Goal: Transaction & Acquisition: Purchase product/service

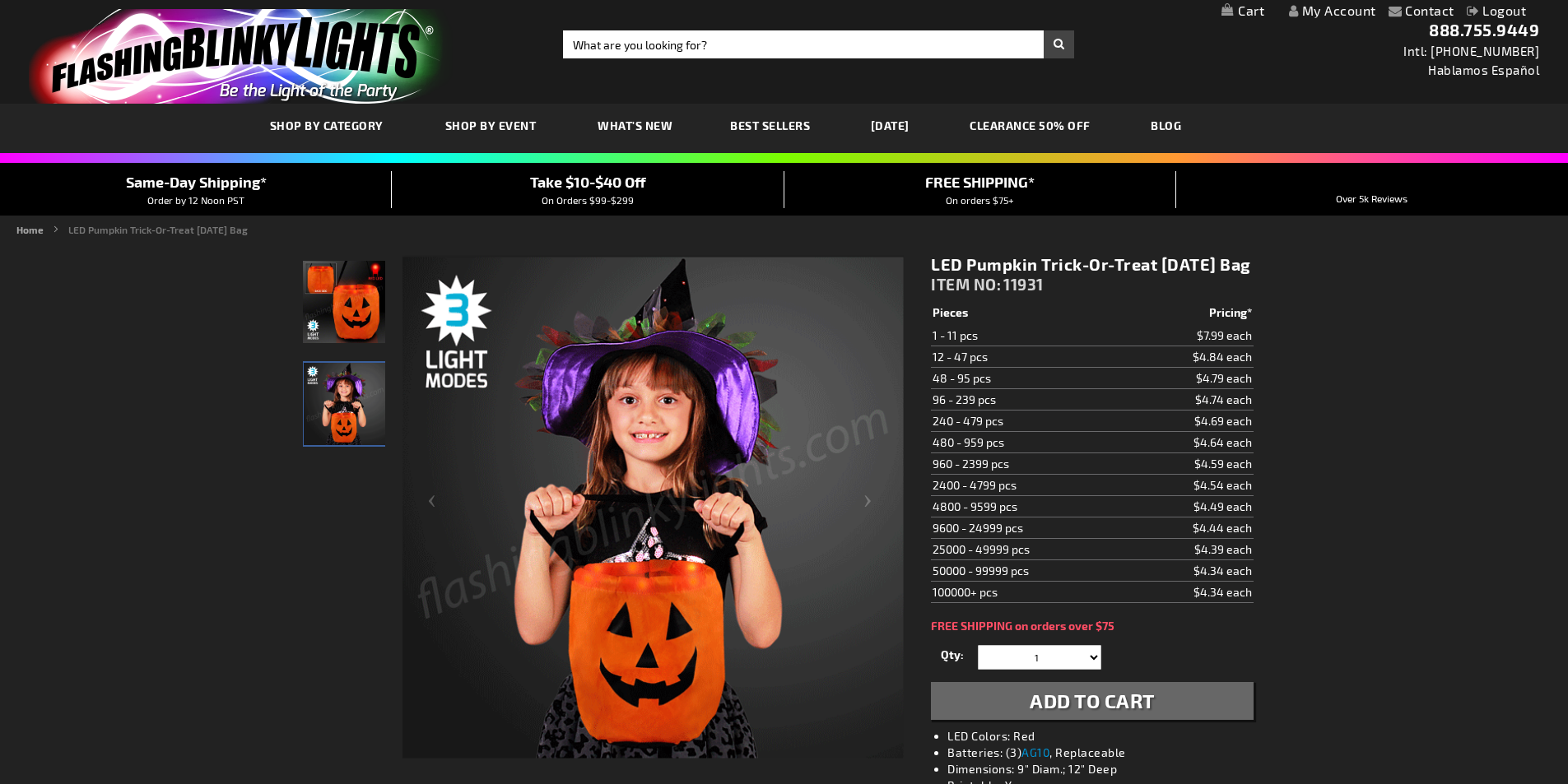
click at [662, 61] on div "Toggle Nav Search Search × Search 888.755.9449 Intl: [PHONE_NUMBER] Hablamos Es…" at bounding box center [784, 52] width 1568 height 104
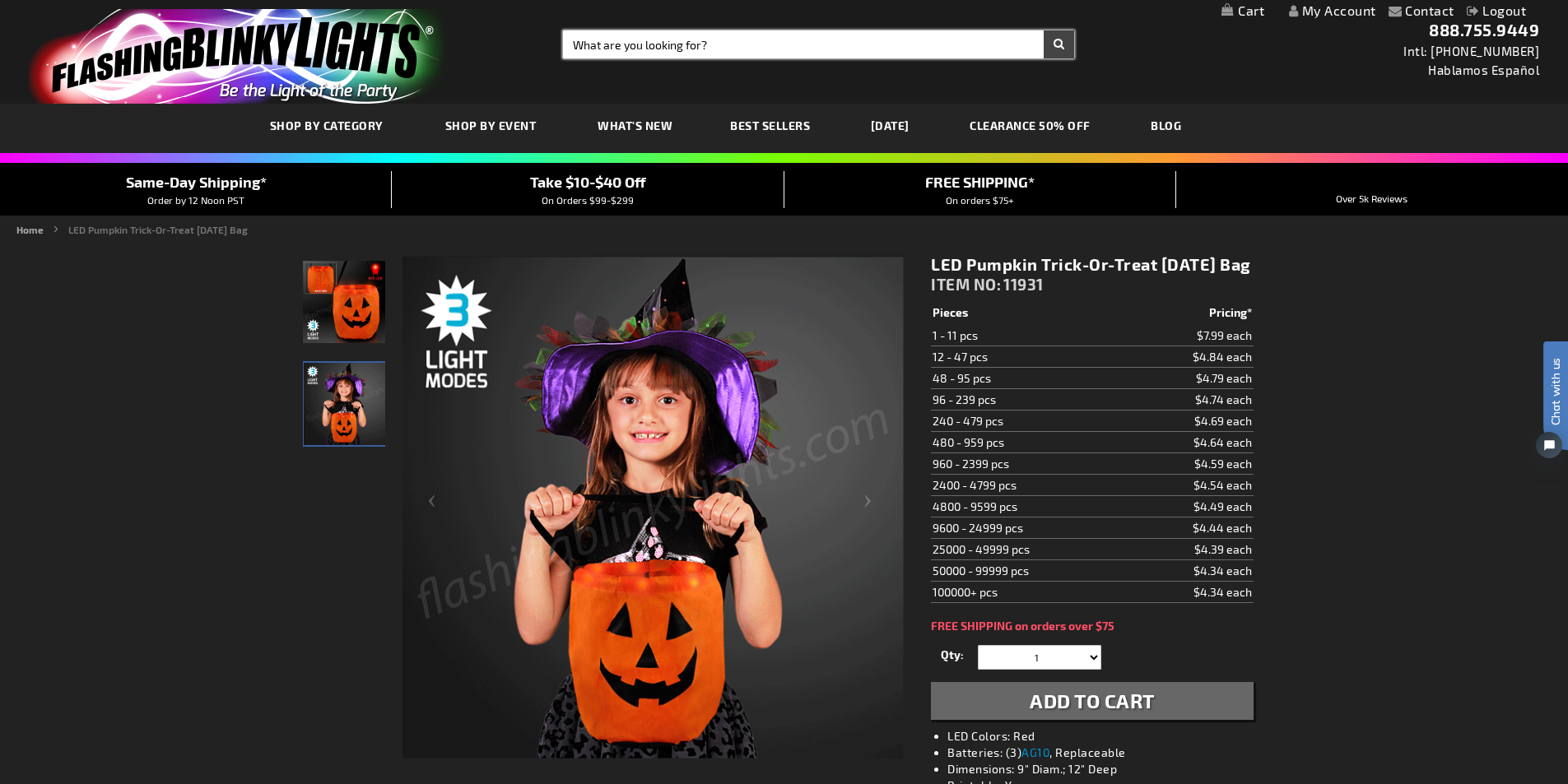
click at [668, 41] on input "Search" at bounding box center [818, 44] width 511 height 28
type input "star pin"
click at [1043, 30] on button "Search" at bounding box center [1058, 44] width 30 height 28
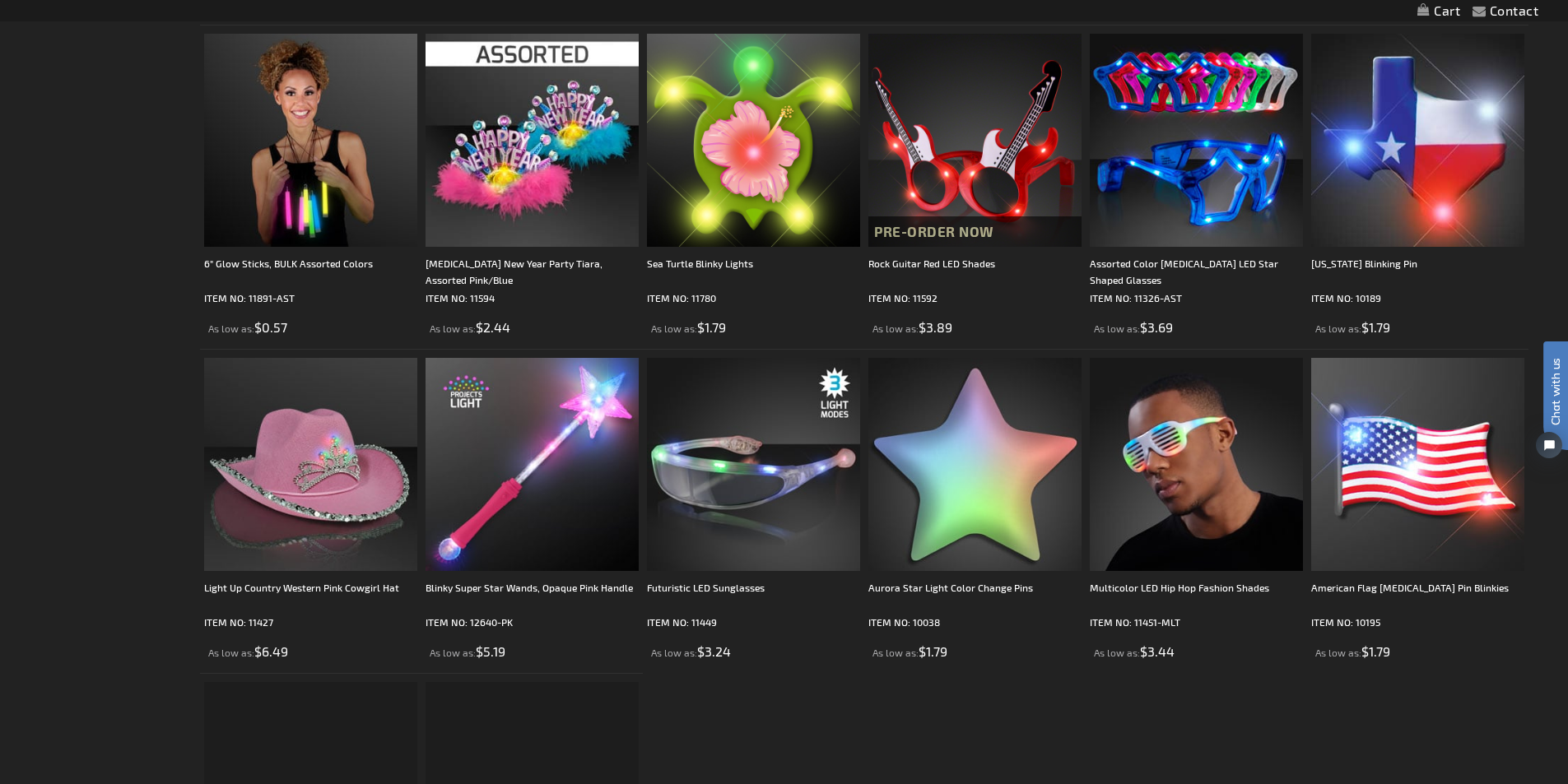
scroll to position [987, 0]
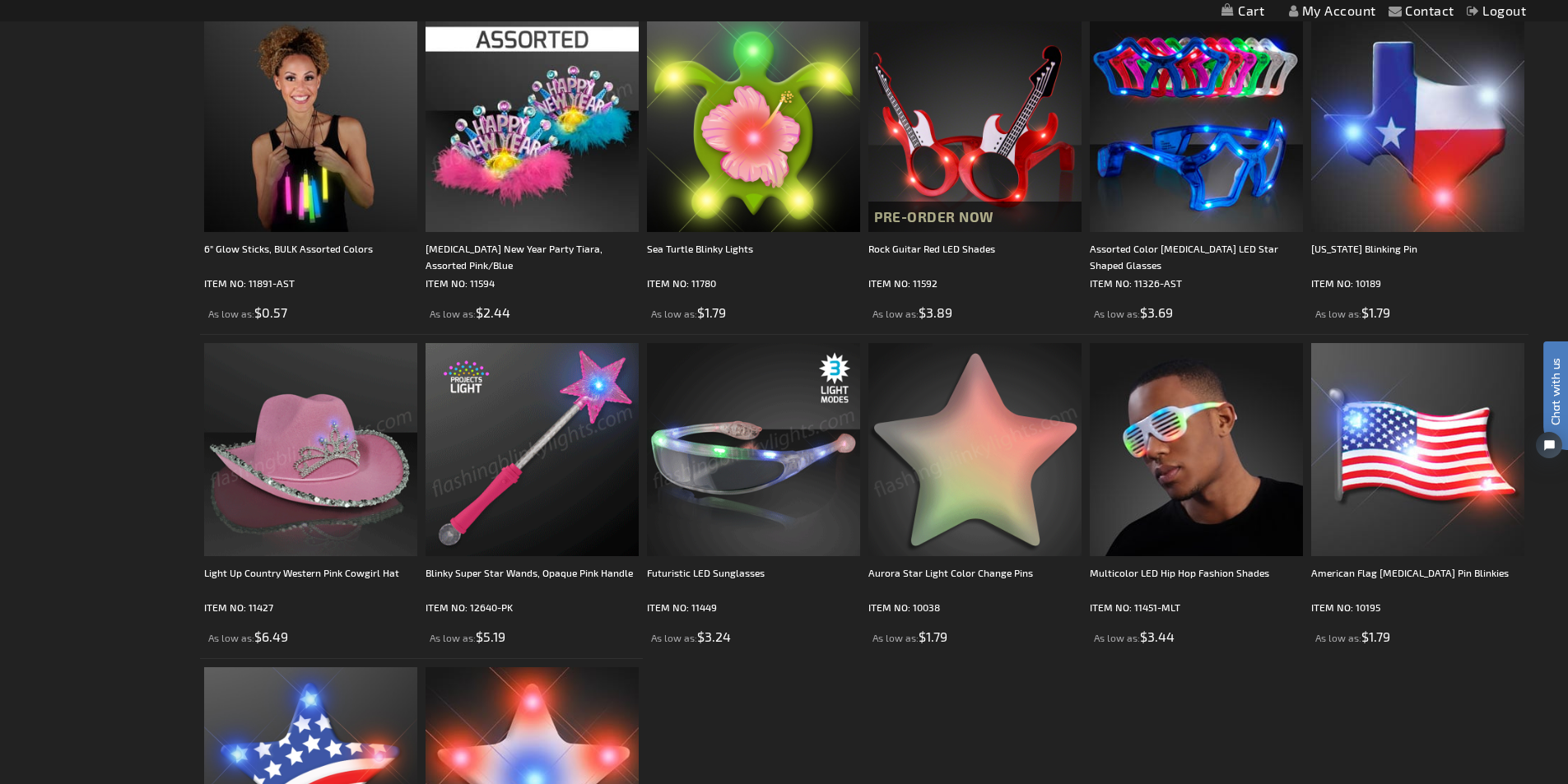
click at [1010, 447] on img at bounding box center [975, 449] width 213 height 213
